Goal: Obtain resource: Download file/media

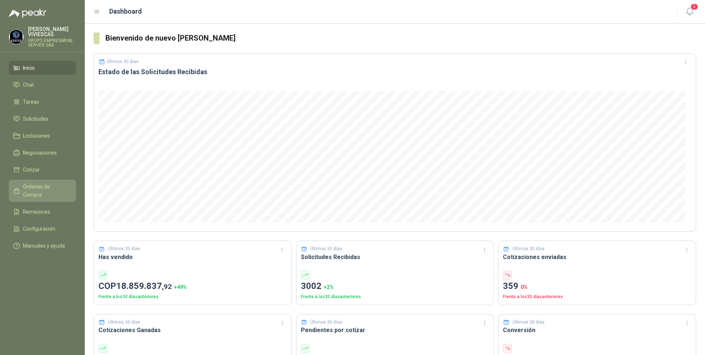
click at [41, 186] on span "Órdenes de Compra" at bounding box center [46, 190] width 46 height 16
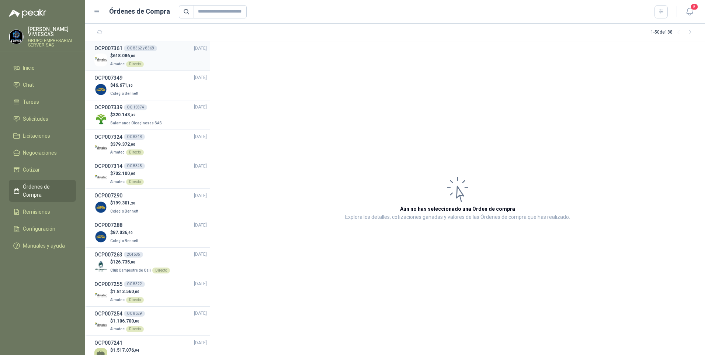
click at [122, 58] on span "618.086 ,00" at bounding box center [124, 55] width 22 height 5
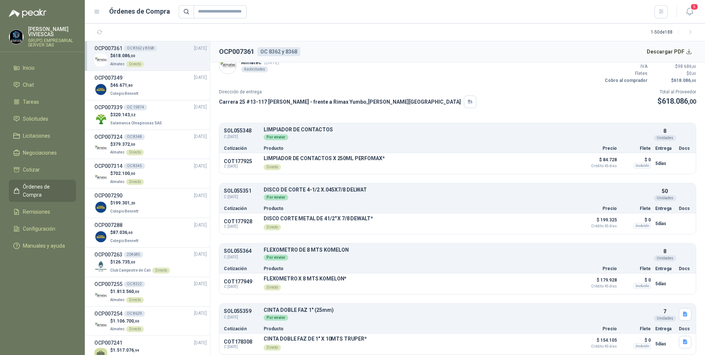
scroll to position [15, 0]
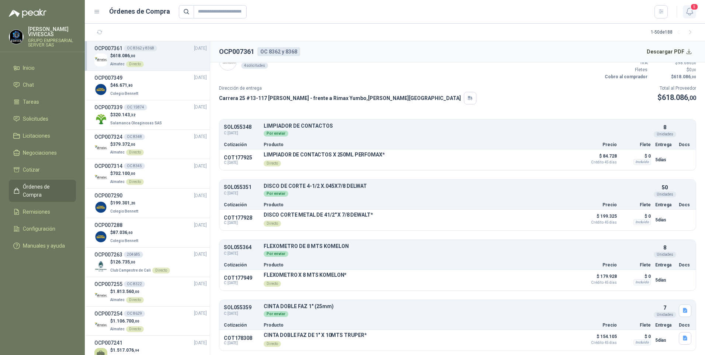
click at [687, 13] on icon "button" at bounding box center [689, 11] width 6 height 7
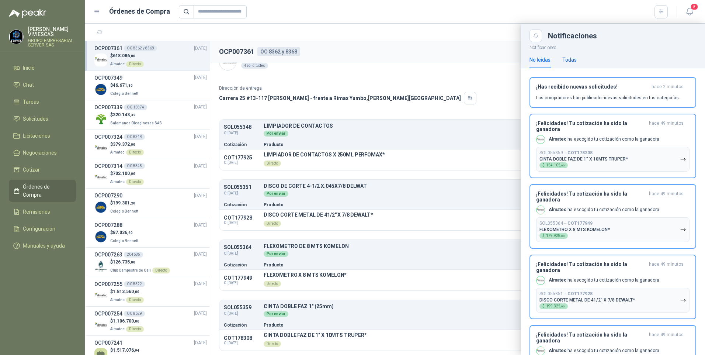
click at [568, 59] on div "Todas" at bounding box center [569, 60] width 14 height 8
drag, startPoint x: 434, startPoint y: 131, endPoint x: 438, endPoint y: 131, distance: 3.7
click at [434, 131] on div at bounding box center [395, 189] width 620 height 331
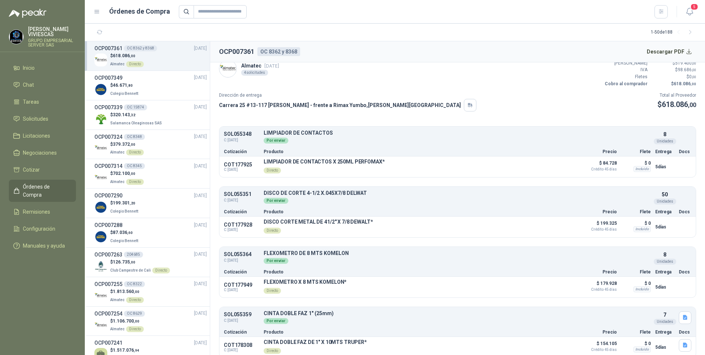
scroll to position [0, 0]
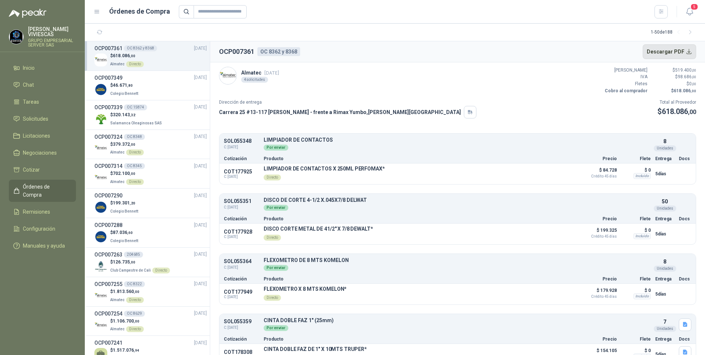
click at [673, 53] on button "Descargar PDF" at bounding box center [670, 51] width 54 height 15
